Goal: Information Seeking & Learning: Learn about a topic

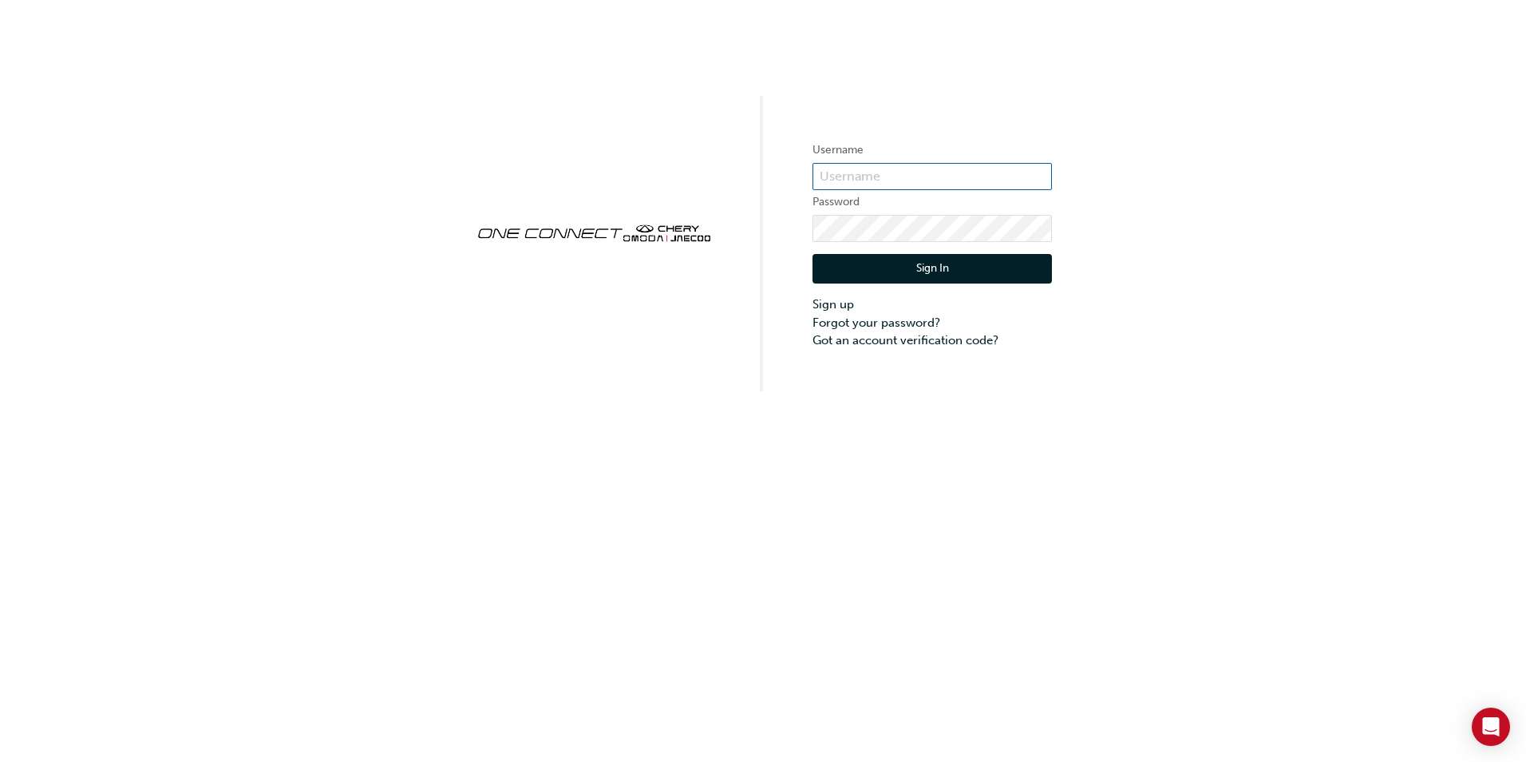
type input "ONE00337"
click at [937, 270] on button "Sign In" at bounding box center [932, 269] width 239 height 30
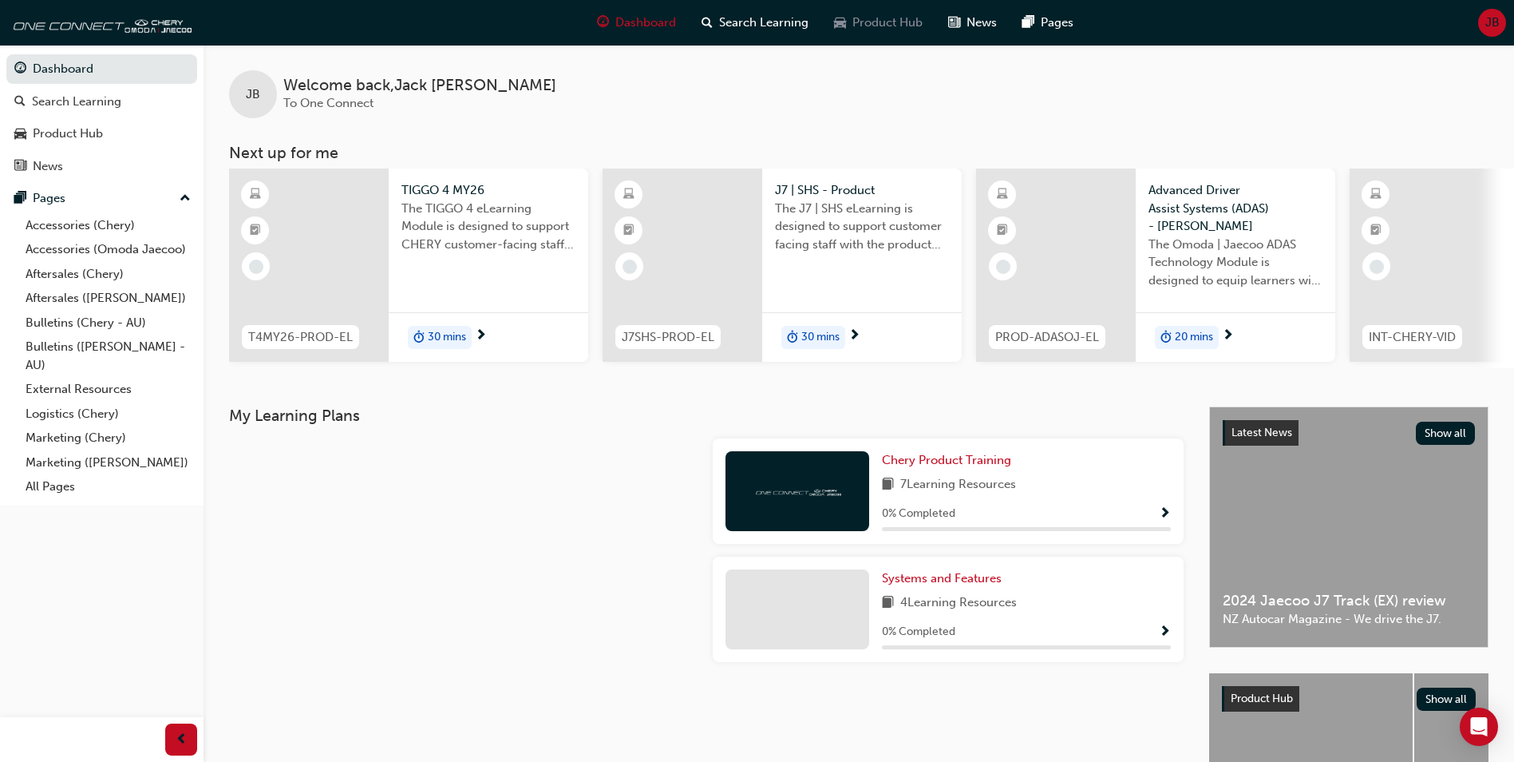
click at [861, 25] on span "Product Hub" at bounding box center [888, 23] width 70 height 18
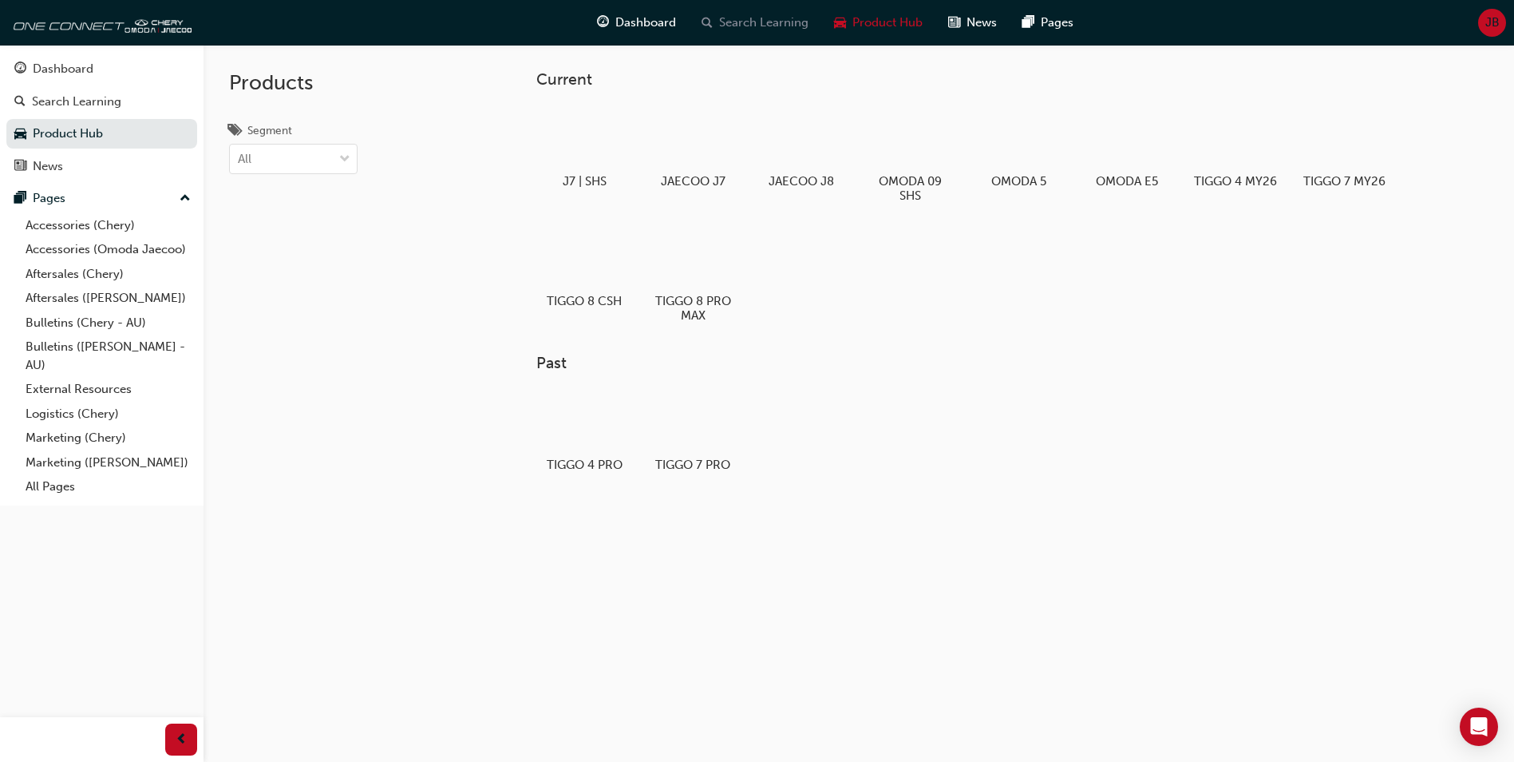
click at [794, 17] on span "Search Learning" at bounding box center [763, 23] width 89 height 18
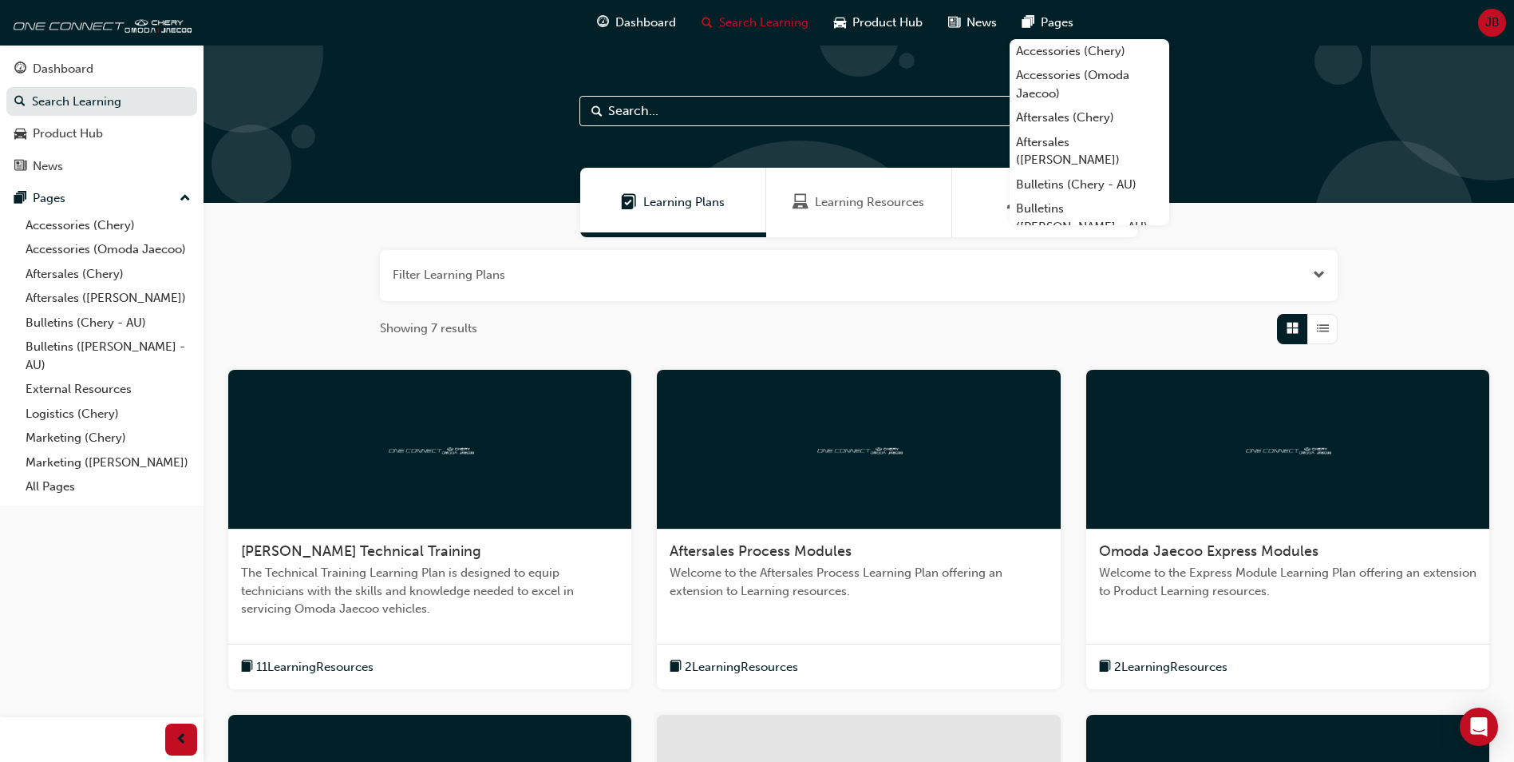
click at [1023, 22] on span "pages-icon" at bounding box center [1029, 23] width 12 height 20
